Goal: Use online tool/utility: Use online tool/utility

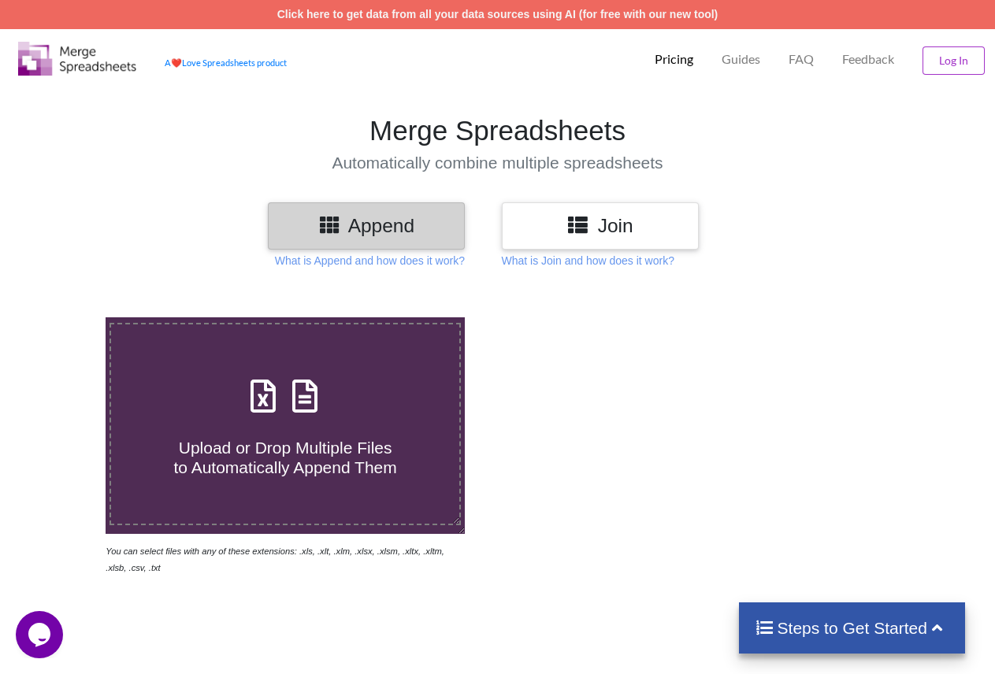
click at [251, 435] on h4 "Upload or Drop Multiple Files to Automatically Append Them" at bounding box center [285, 448] width 349 height 60
click at [65, 318] on input "Upload or Drop Multiple Files to Automatically Append Them" at bounding box center [65, 318] width 0 height 0
type input "C:\fakepath\Export GDs (1).xls"
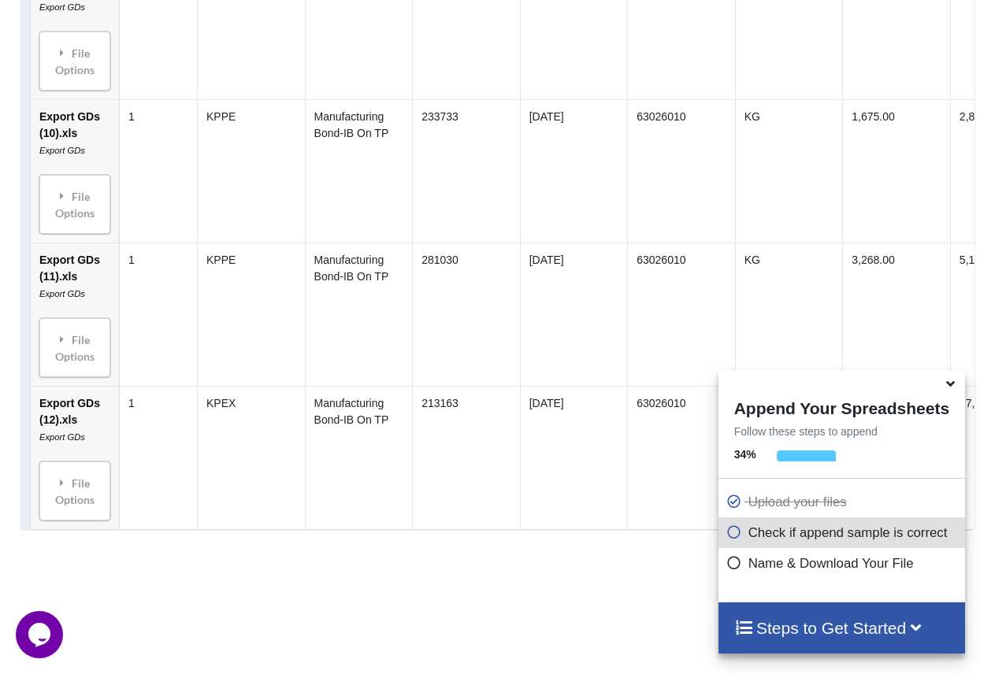
scroll to position [2361, 0]
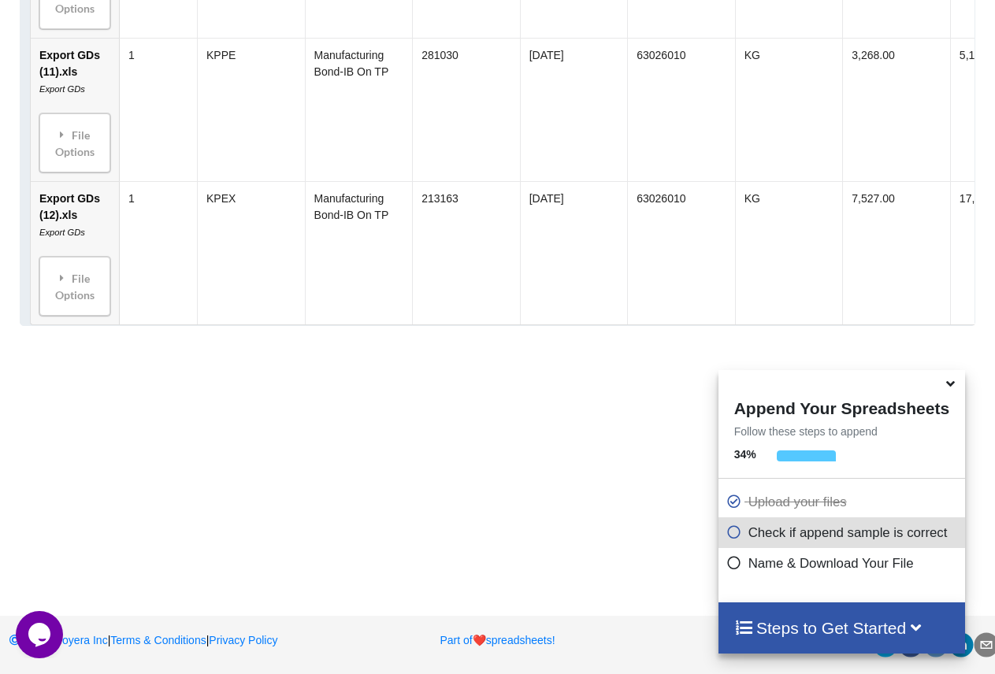
click at [925, 629] on icon at bounding box center [916, 626] width 20 height 17
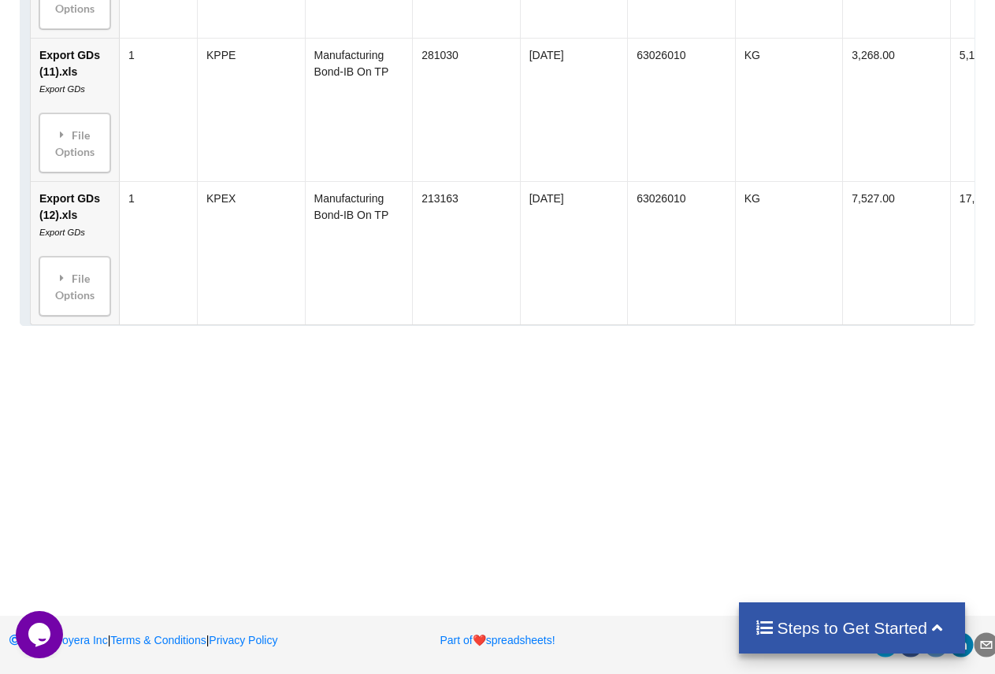
click at [863, 628] on h4 "Steps to Get Started" at bounding box center [852, 628] width 195 height 20
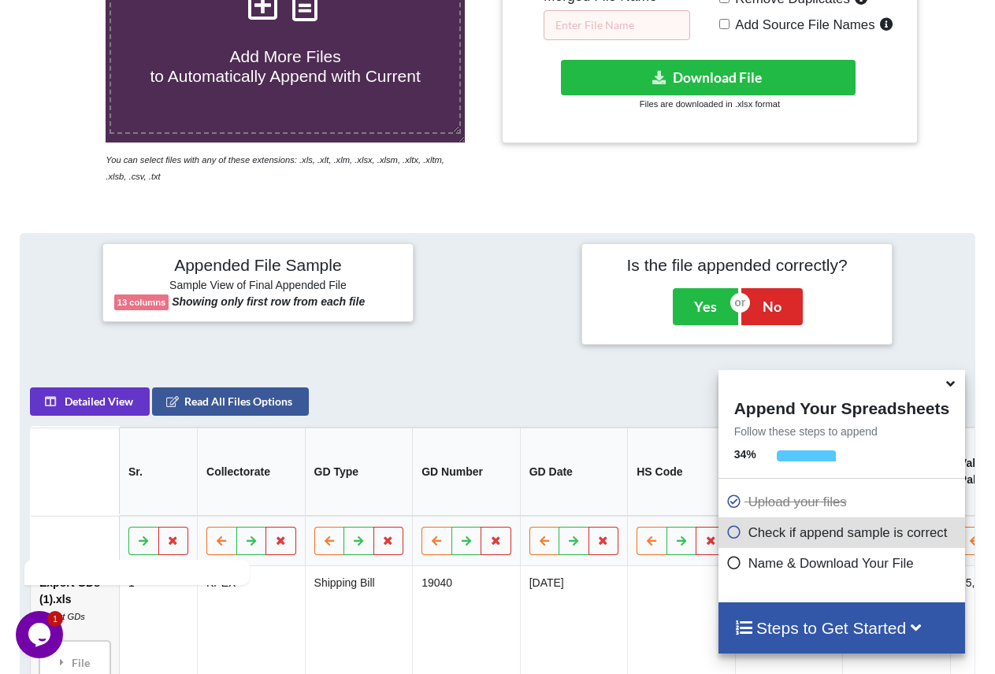
scroll to position [313, 0]
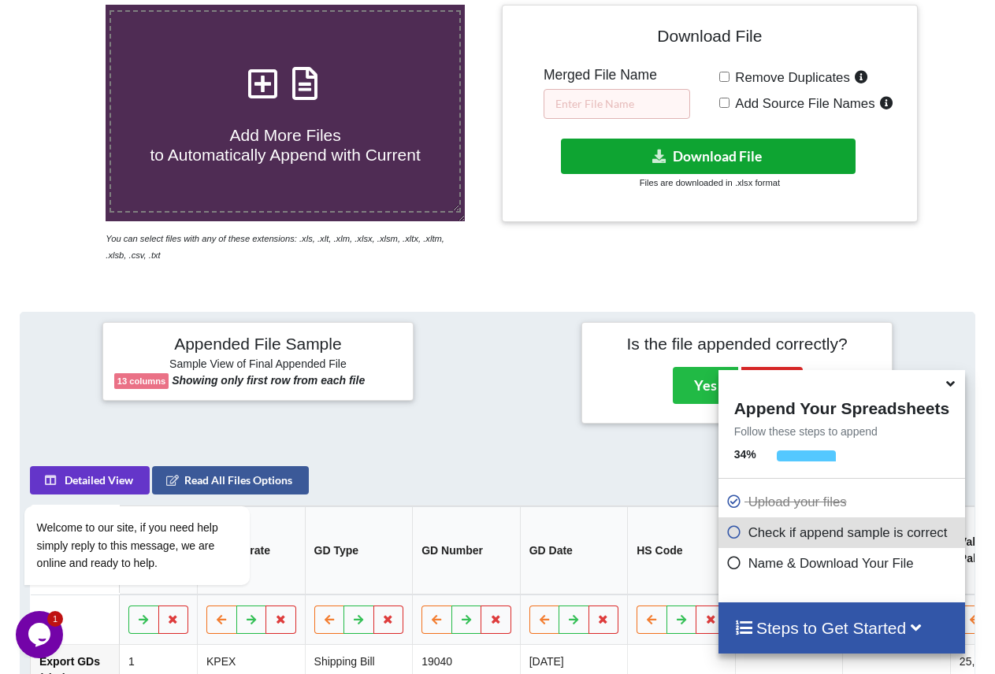
click at [621, 158] on button "Download File" at bounding box center [708, 156] width 295 height 35
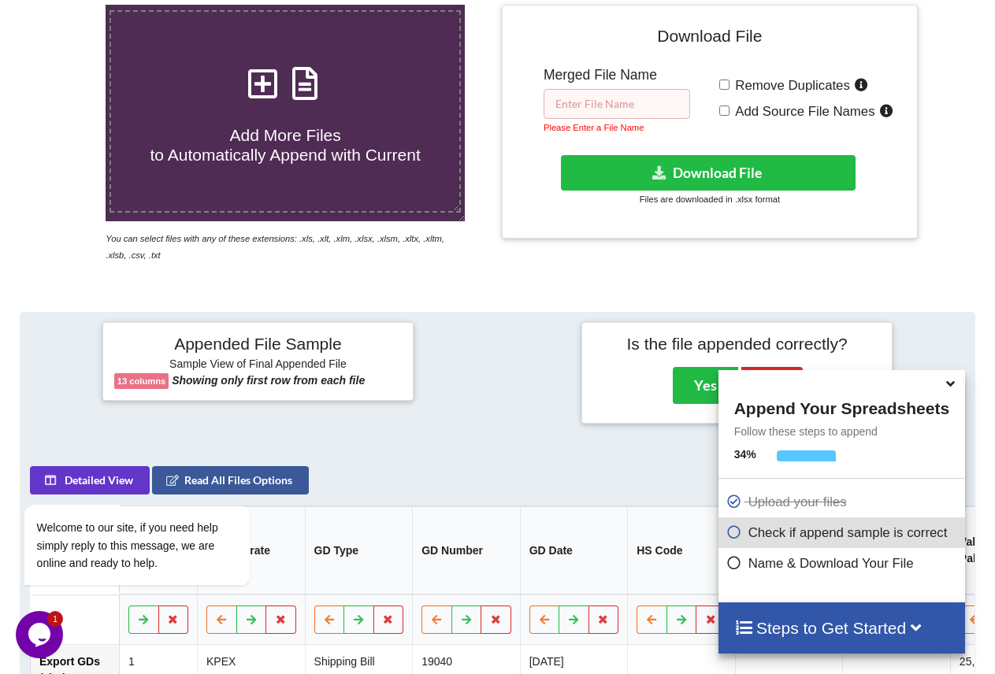
click at [592, 101] on input "text" at bounding box center [617, 104] width 147 height 30
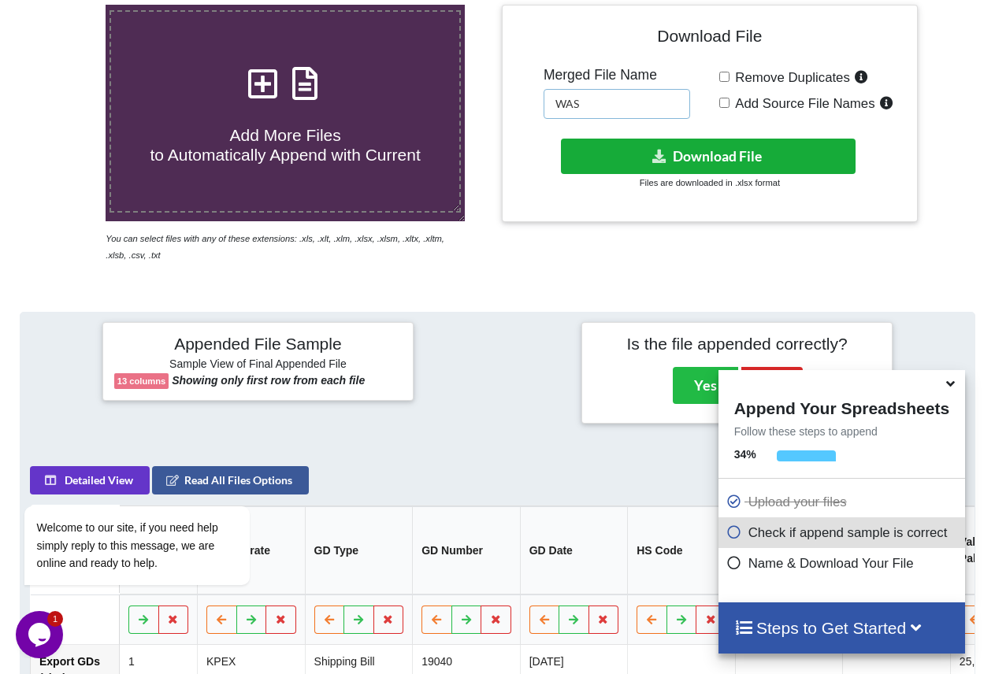
type input "WAS"
click at [646, 153] on button "Download File" at bounding box center [708, 156] width 295 height 35
